Goal: Book appointment/travel/reservation

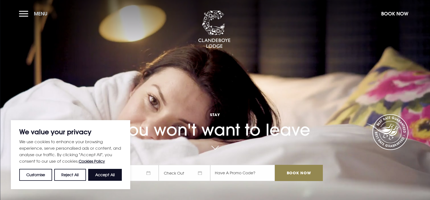
click at [23, 13] on button "Menu" at bounding box center [34, 14] width 31 height 12
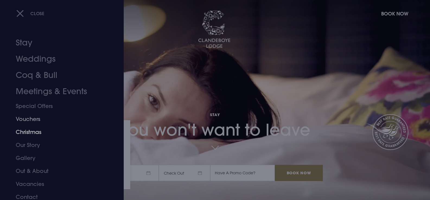
click at [36, 130] on link "Christmas" at bounding box center [59, 132] width 86 height 13
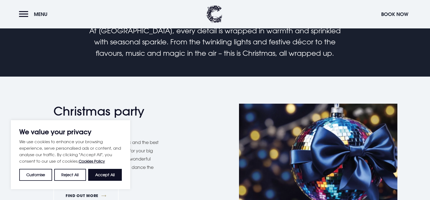
scroll to position [190, 0]
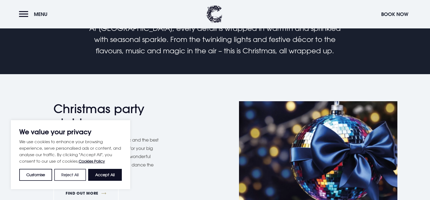
click at [79, 176] on button "Reject All" at bounding box center [69, 175] width 31 height 12
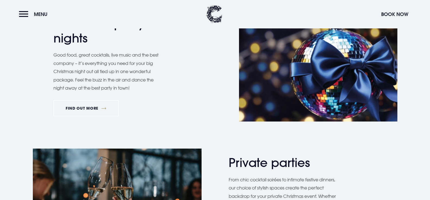
scroll to position [271, 0]
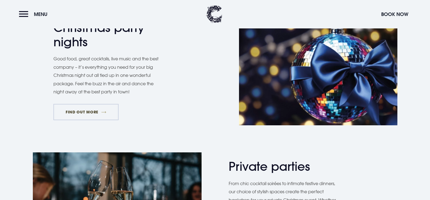
click at [90, 106] on link "FIND OUT MORE" at bounding box center [85, 112] width 65 height 16
